Goal: Navigation & Orientation: Locate item on page

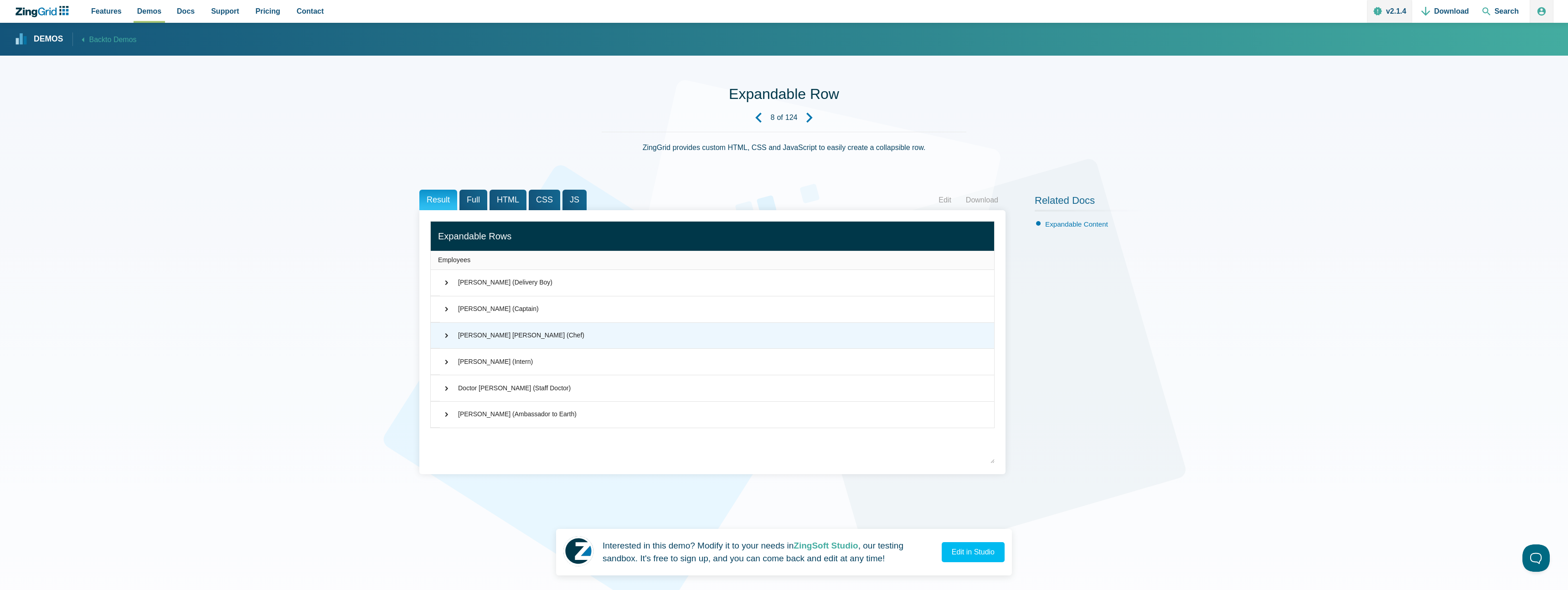
click at [442, 333] on span "⌃" at bounding box center [444, 335] width 11 height 9
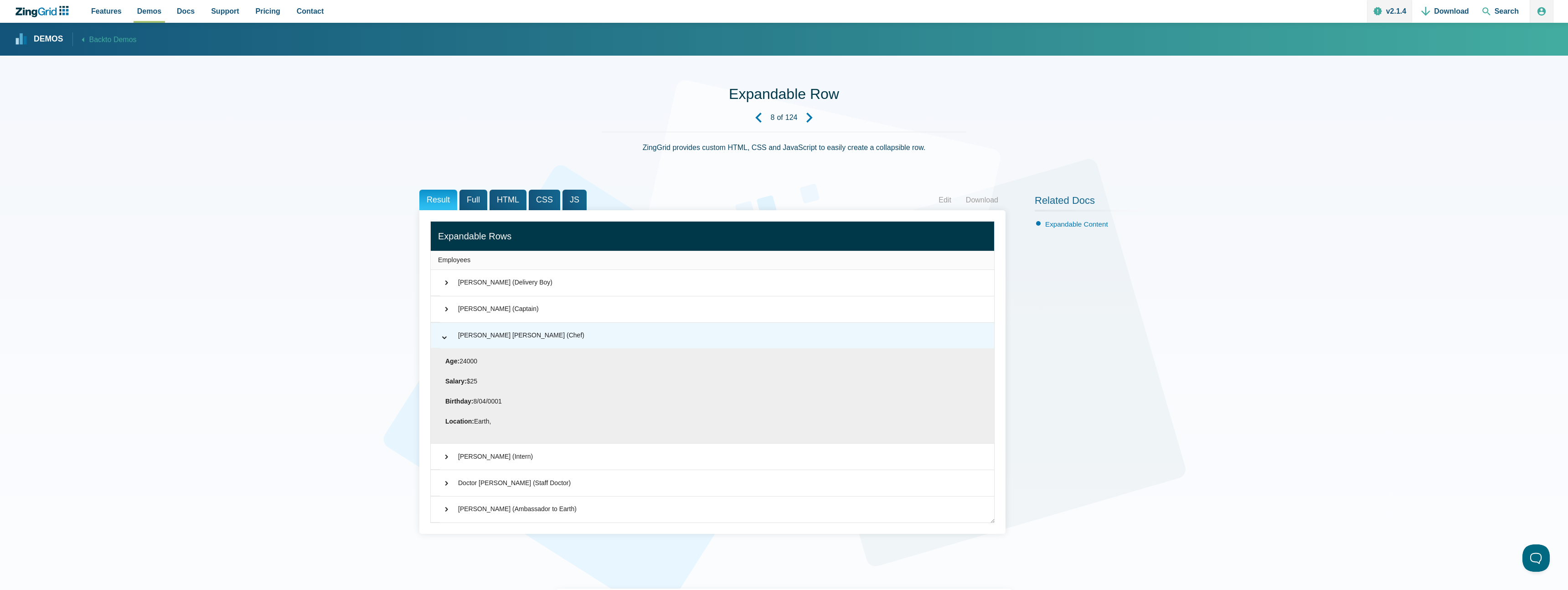
click at [443, 340] on span "⌃" at bounding box center [444, 335] width 9 height 11
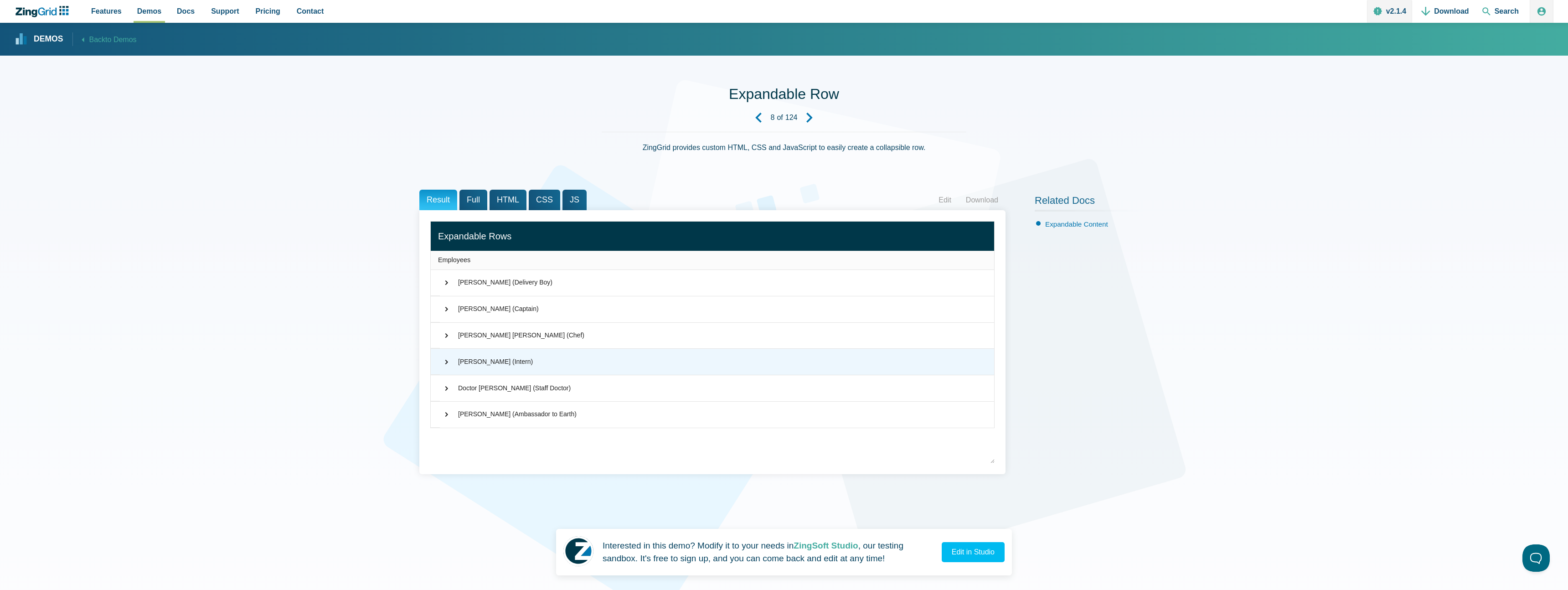
click at [444, 366] on span "⌃" at bounding box center [444, 362] width 11 height 9
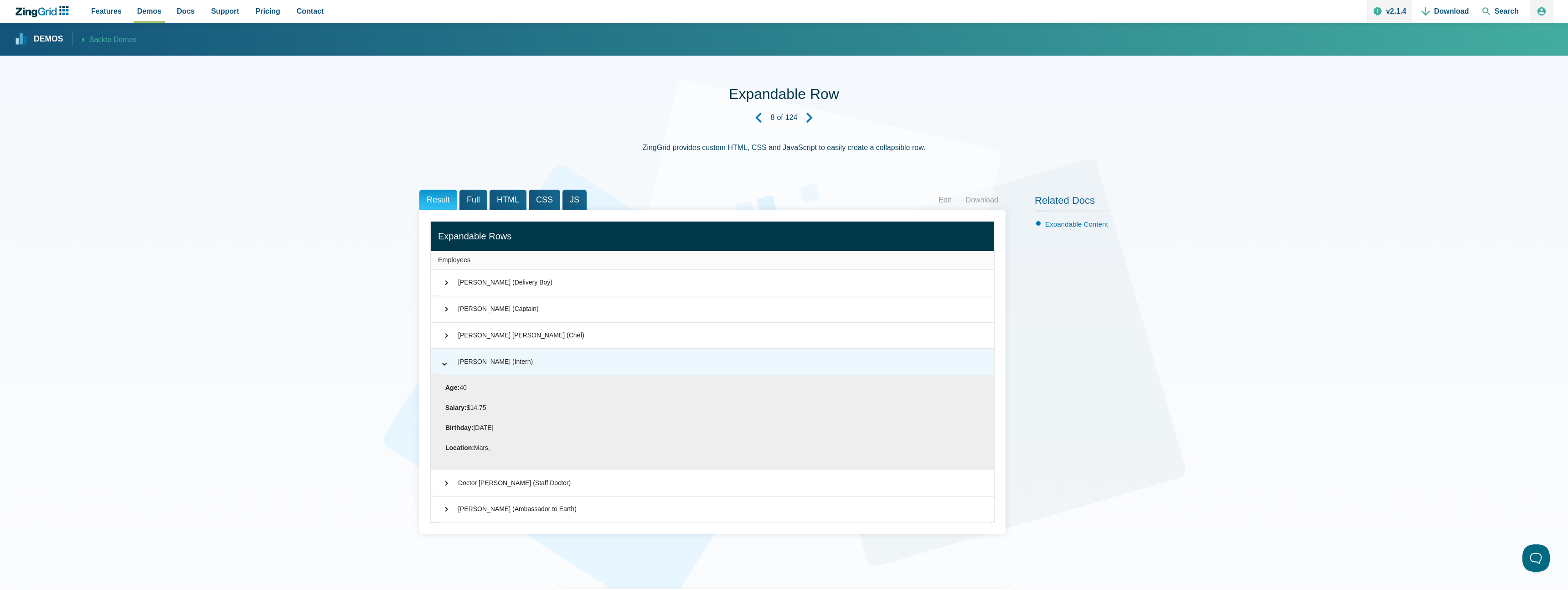
click at [444, 366] on span "⌃" at bounding box center [444, 361] width 9 height 11
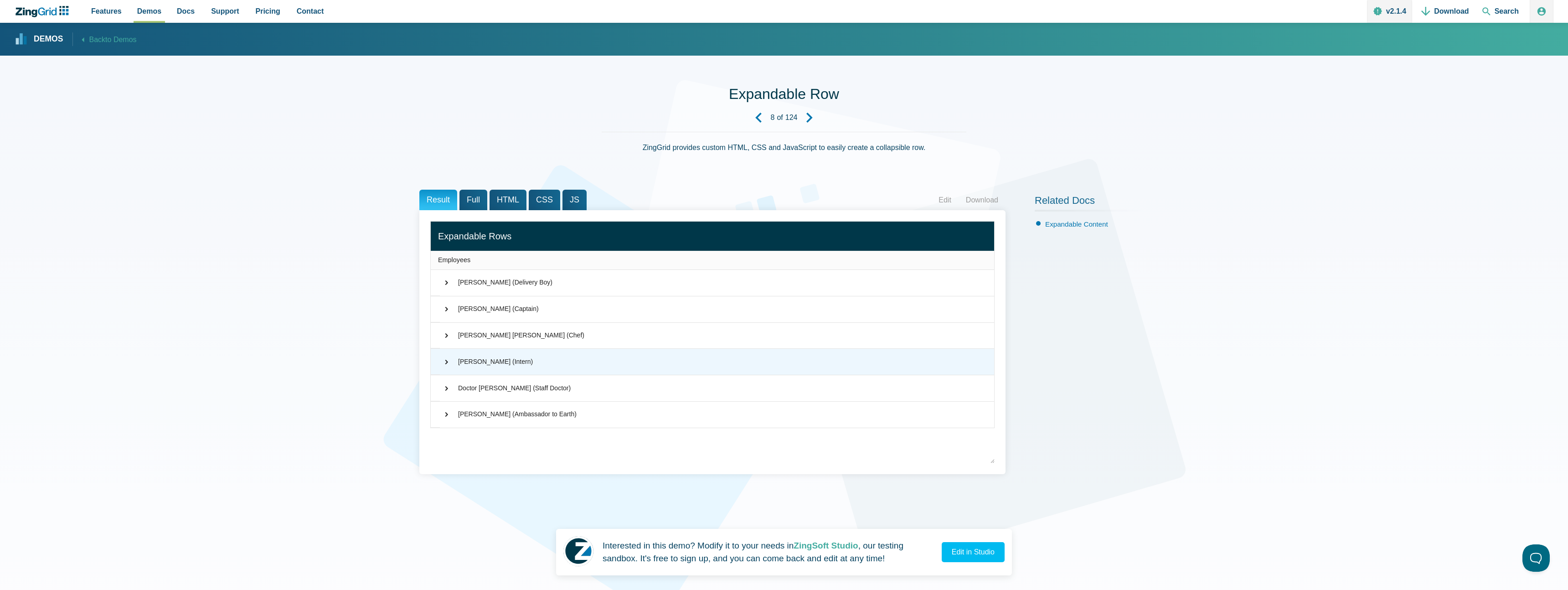
click at [446, 368] on div "⌃ [PERSON_NAME] (Intern)" at bounding box center [713, 362] width 564 height 26
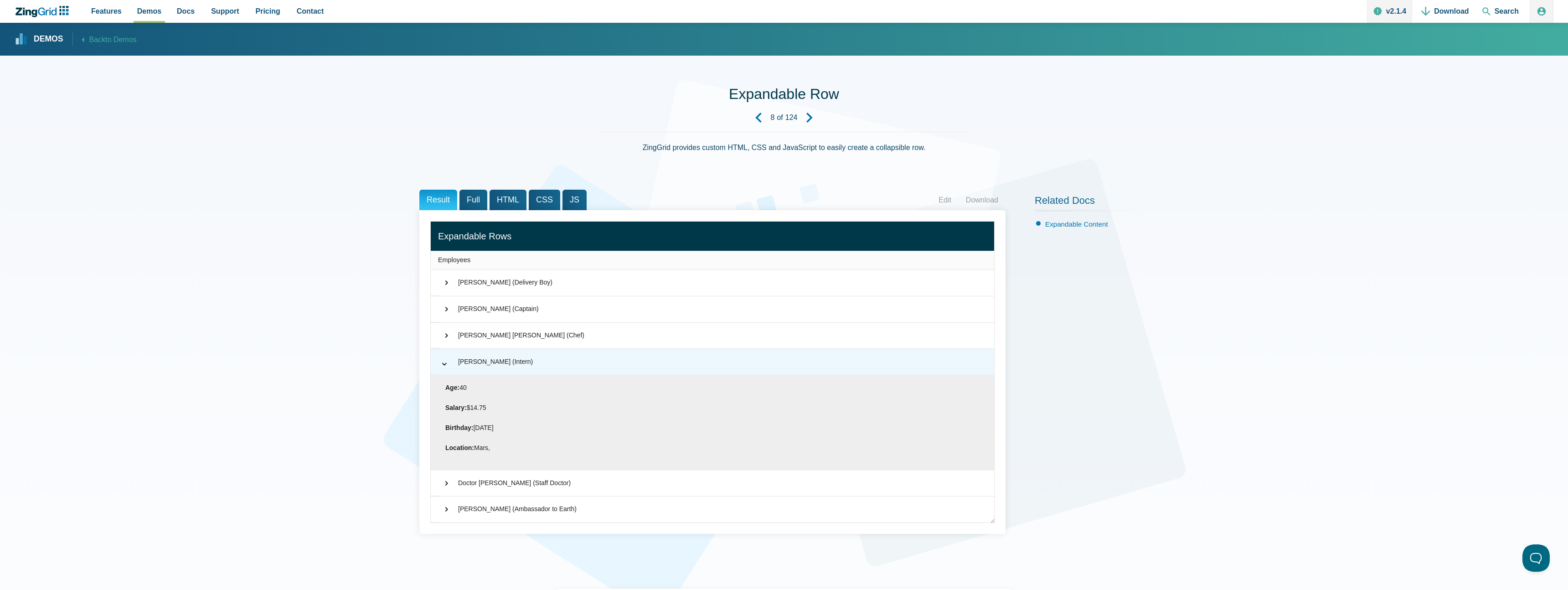
click at [446, 367] on span "⌃" at bounding box center [444, 361] width 9 height 11
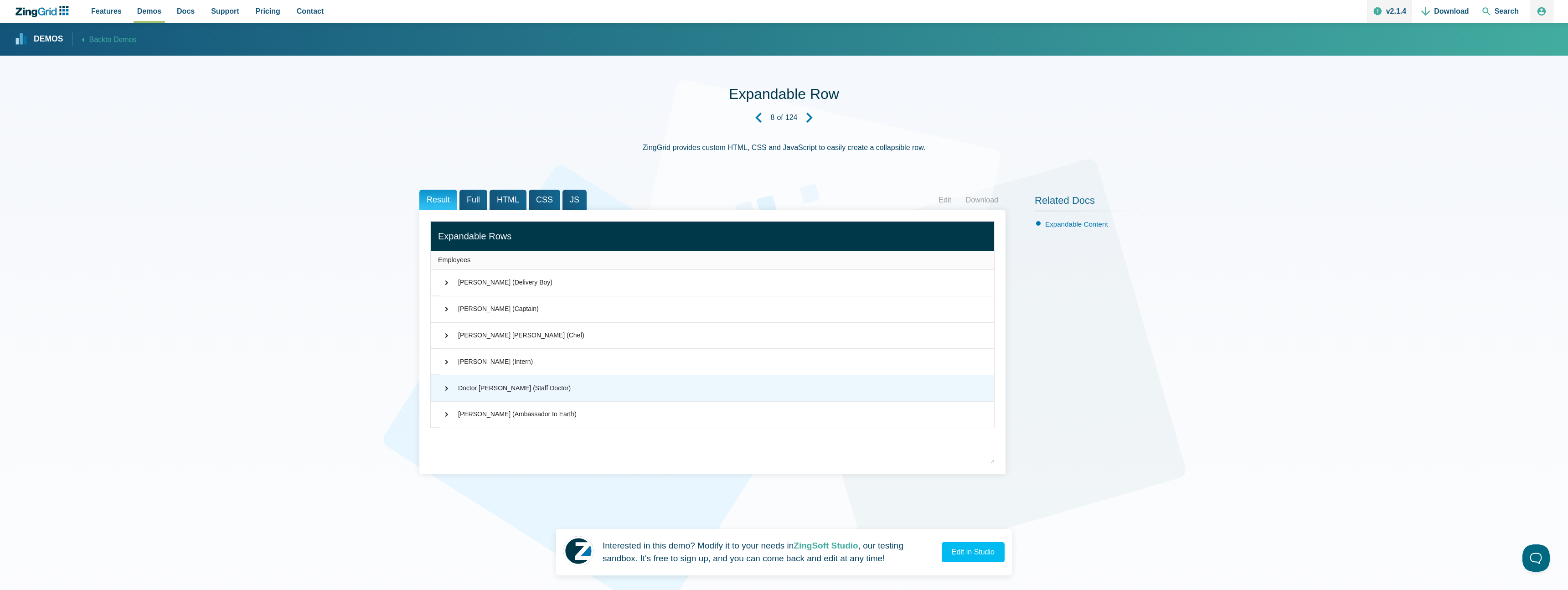
click at [447, 390] on span "⌃" at bounding box center [444, 388] width 11 height 9
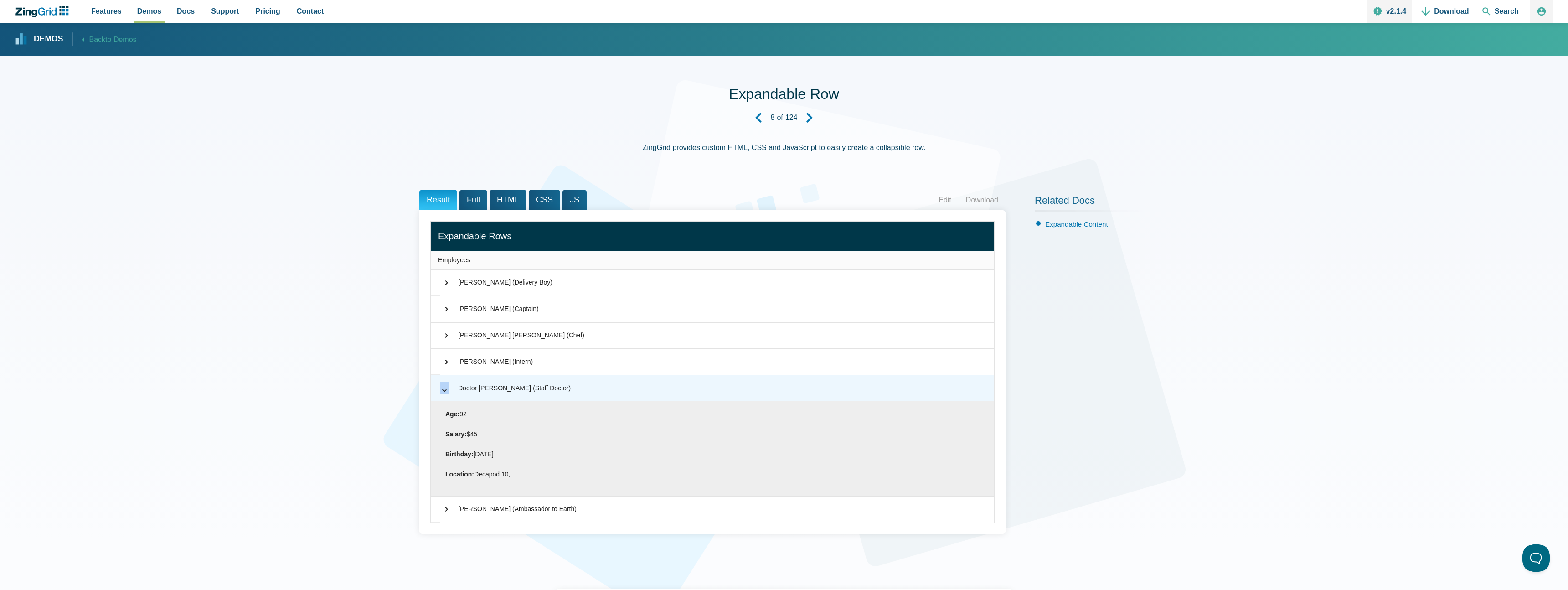
click at [447, 390] on span "⌃" at bounding box center [444, 388] width 9 height 11
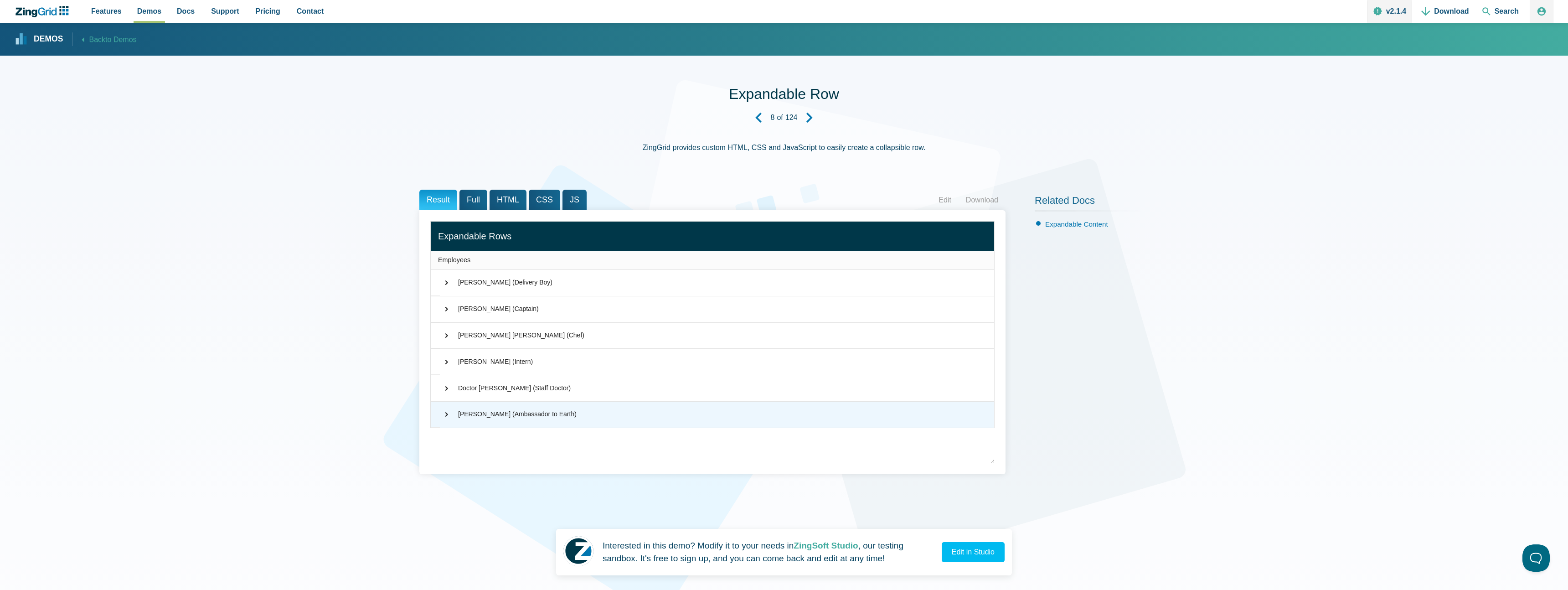
click at [448, 422] on div "⌃ [PERSON_NAME] (Ambassador to Earth)" at bounding box center [713, 415] width 564 height 26
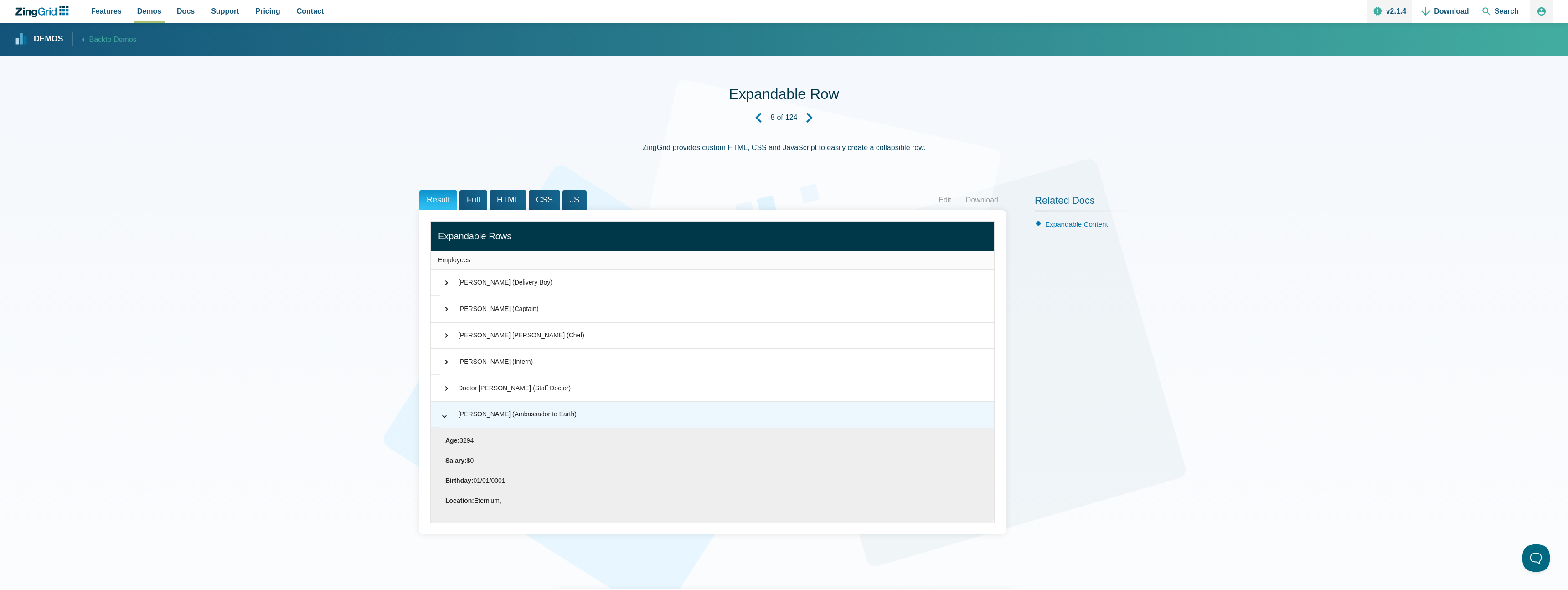
click at [448, 419] on span "⌃" at bounding box center [444, 413] width 9 height 11
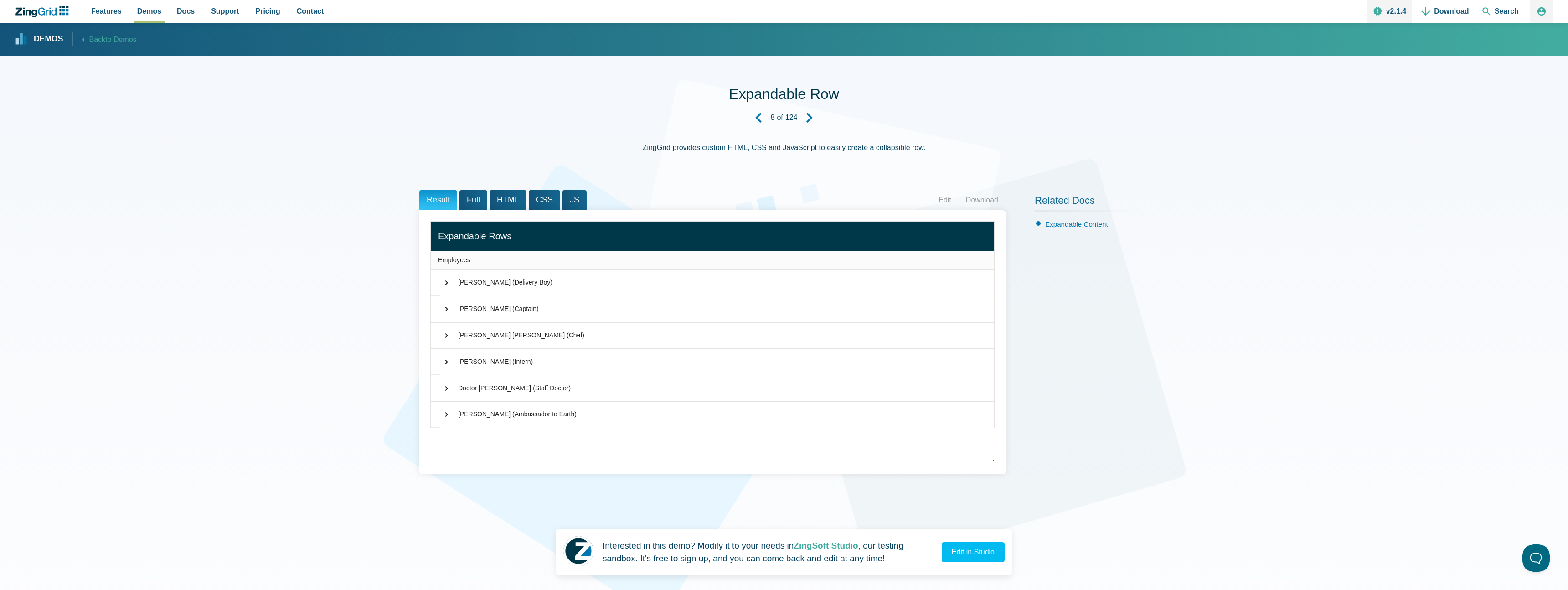
click at [284, 44] on div "Demos Back to Demos" at bounding box center [785, 39] width 1541 height 33
